Goal: Transaction & Acquisition: Purchase product/service

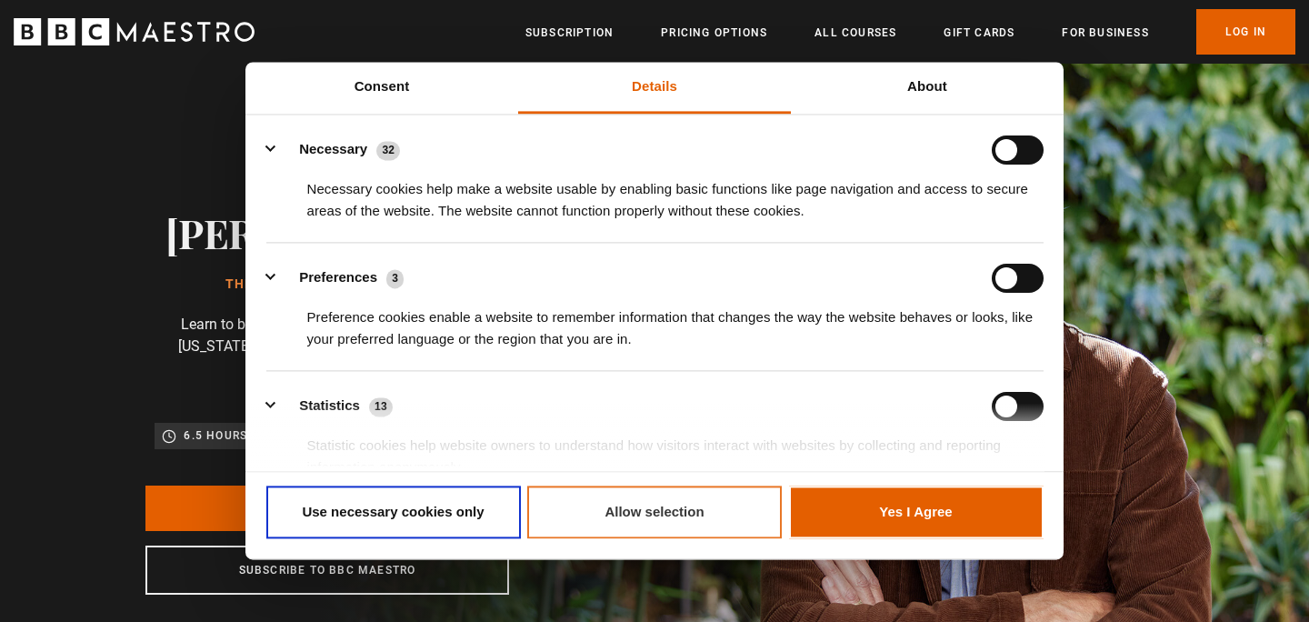
click at [661, 515] on button "Allow selection" at bounding box center [654, 511] width 254 height 53
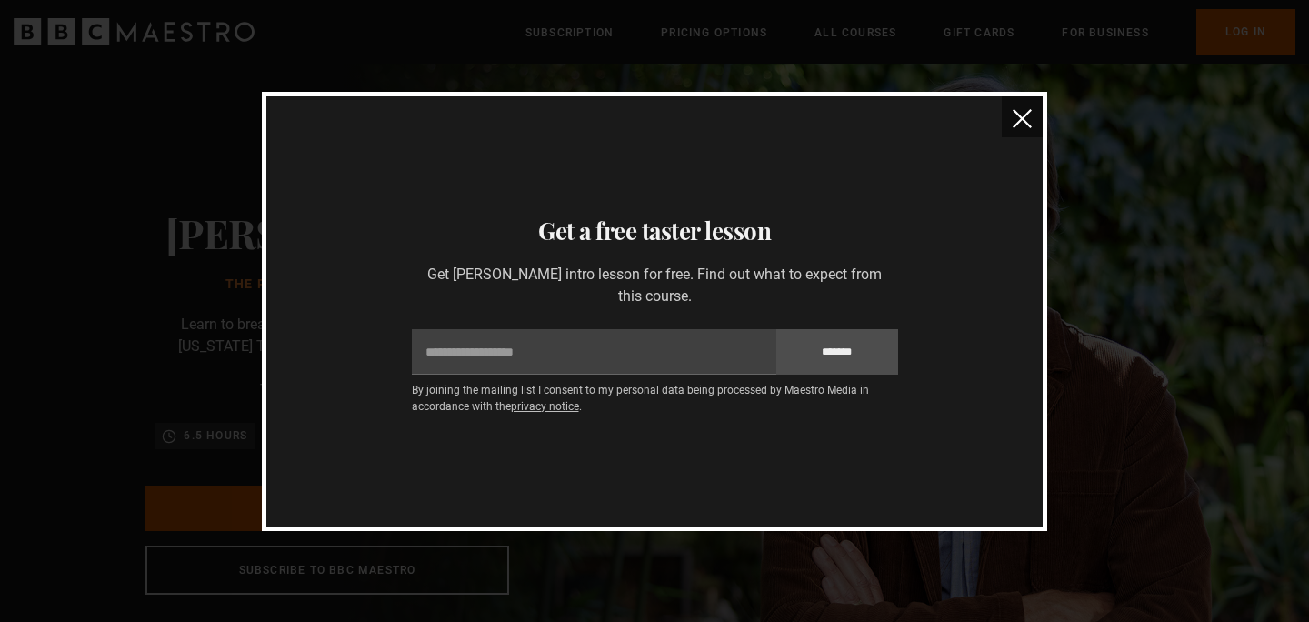
scroll to position [0, 1429]
click at [1021, 117] on img "close" at bounding box center [1021, 118] width 19 height 19
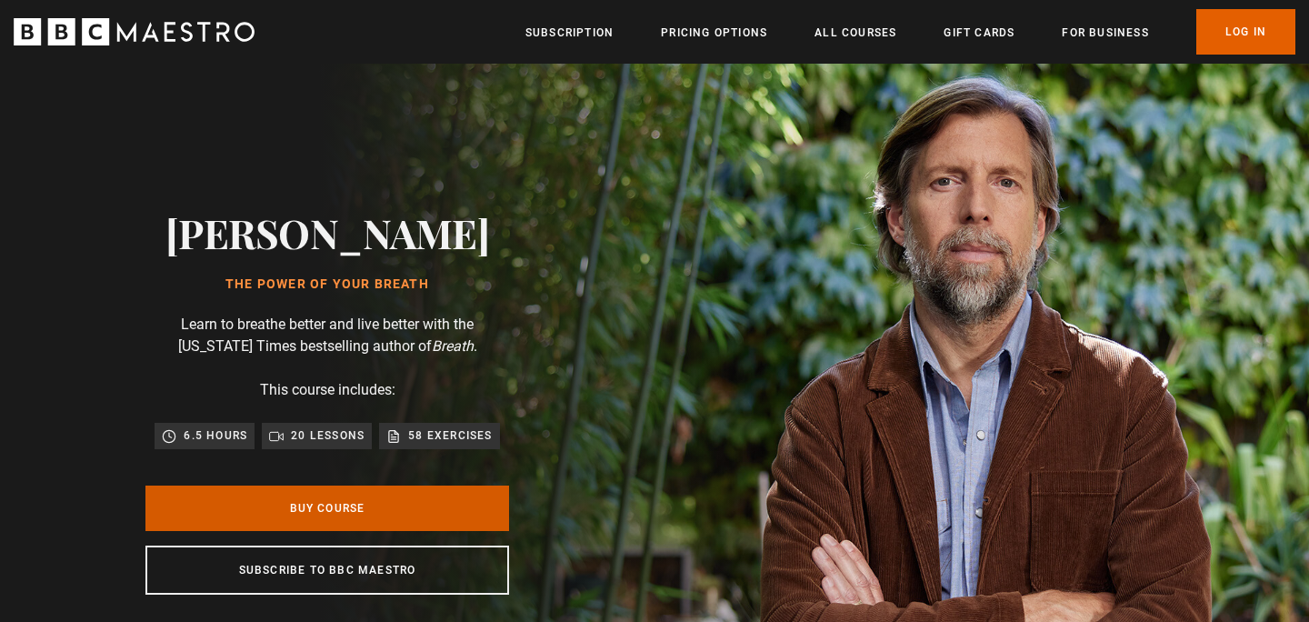
click at [408, 509] on link "Buy Course" at bounding box center [327, 507] width 364 height 45
